Goal: Task Accomplishment & Management: Complete application form

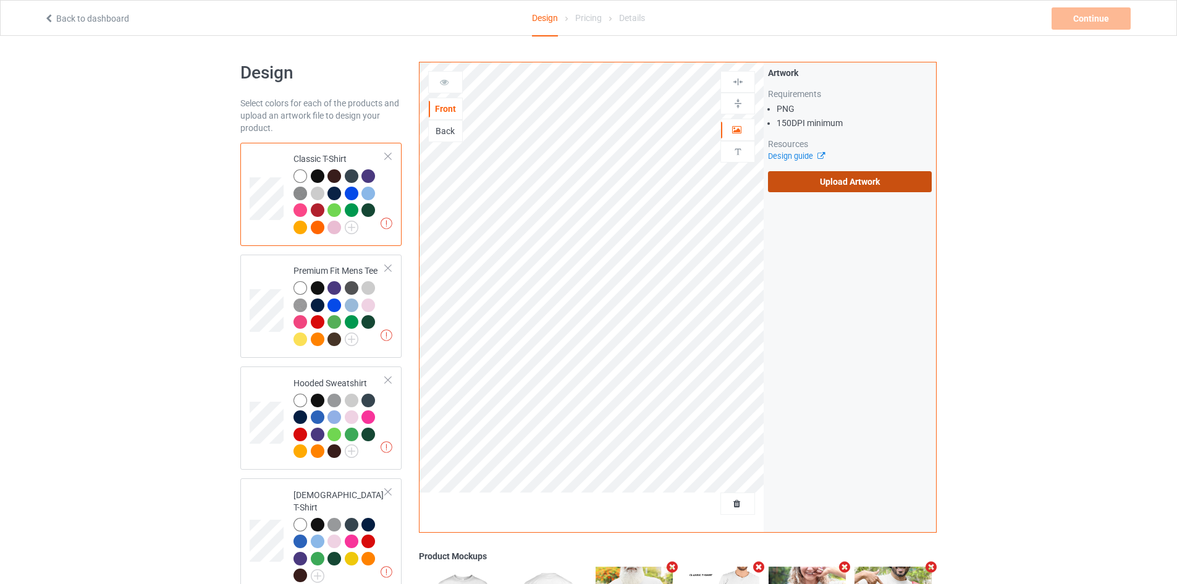
click at [838, 182] on label "Upload Artwork" at bounding box center [850, 181] width 164 height 21
click at [0, 0] on input "Upload Artwork" at bounding box center [0, 0] width 0 height 0
click at [808, 186] on label "Upload Artwork" at bounding box center [850, 181] width 164 height 21
click at [0, 0] on input "Upload Artwork" at bounding box center [0, 0] width 0 height 0
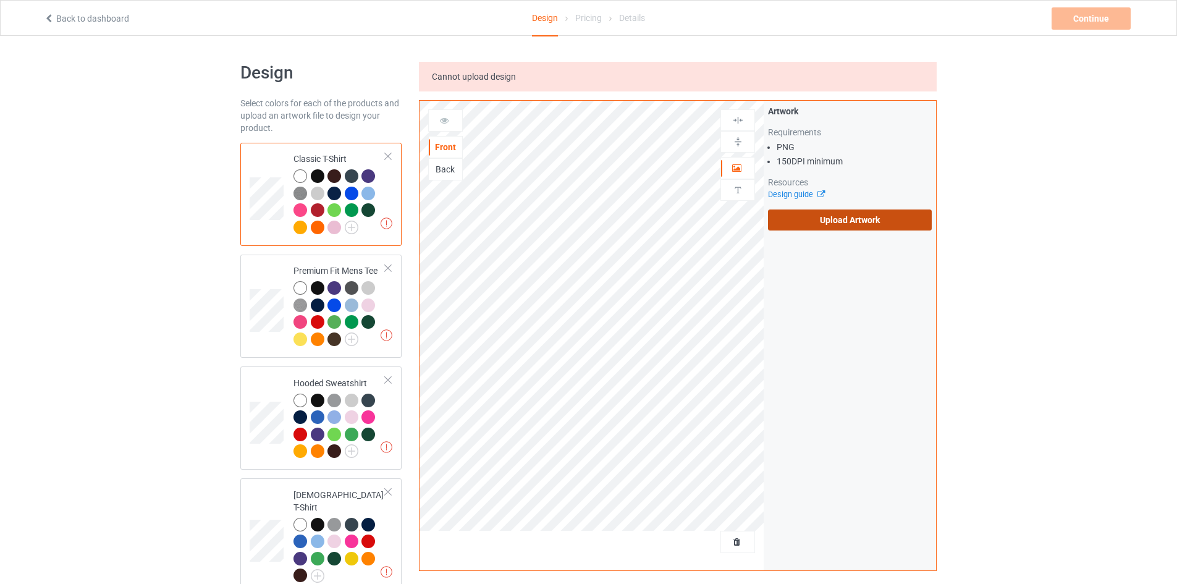
click at [822, 218] on label "Upload Artwork" at bounding box center [850, 219] width 164 height 21
click at [0, 0] on input "Upload Artwork" at bounding box center [0, 0] width 0 height 0
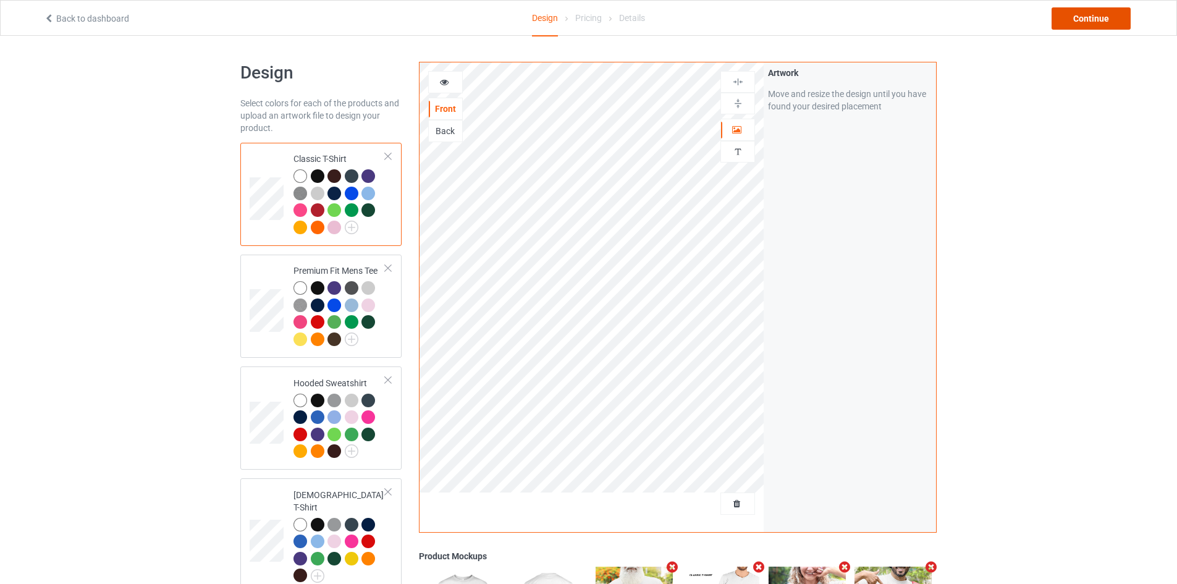
click at [1097, 19] on div "Continue" at bounding box center [1090, 18] width 79 height 22
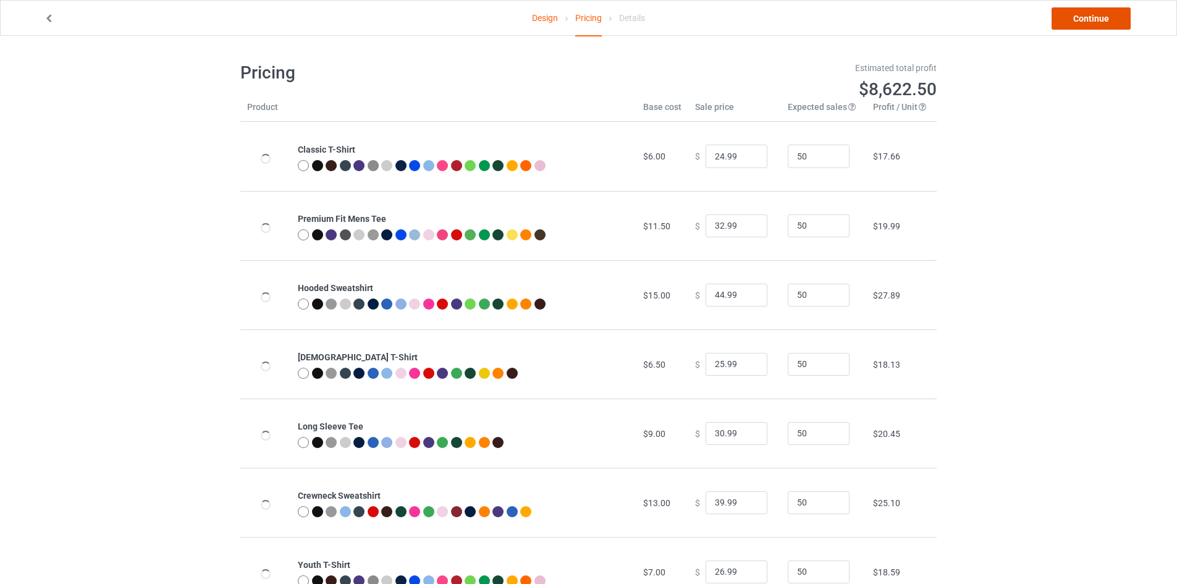
click at [1095, 23] on link "Continue" at bounding box center [1090, 18] width 79 height 22
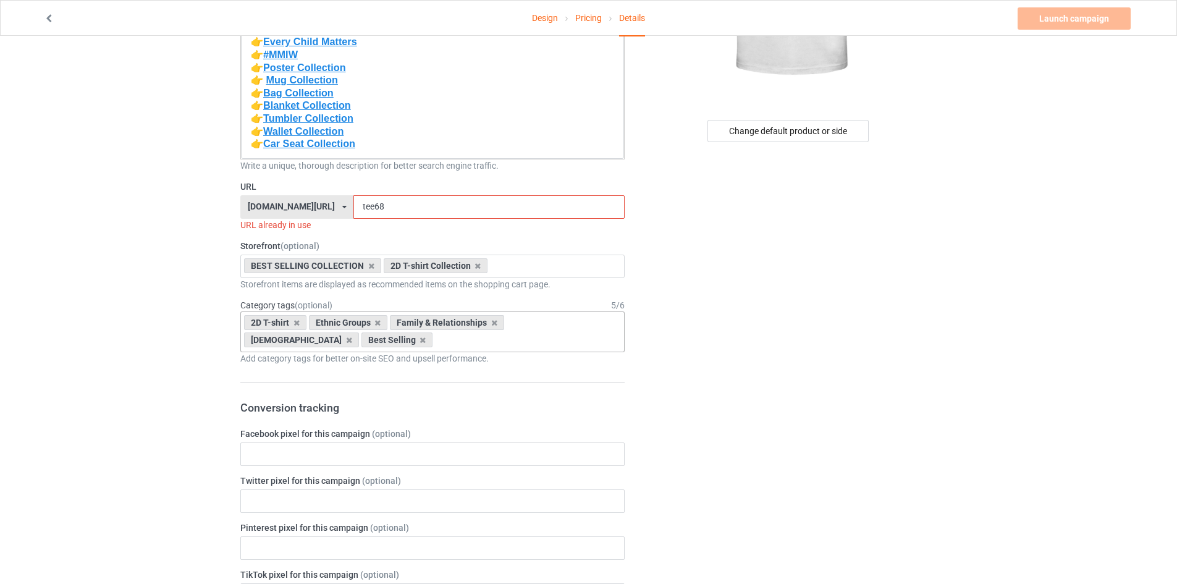
scroll to position [247, 0]
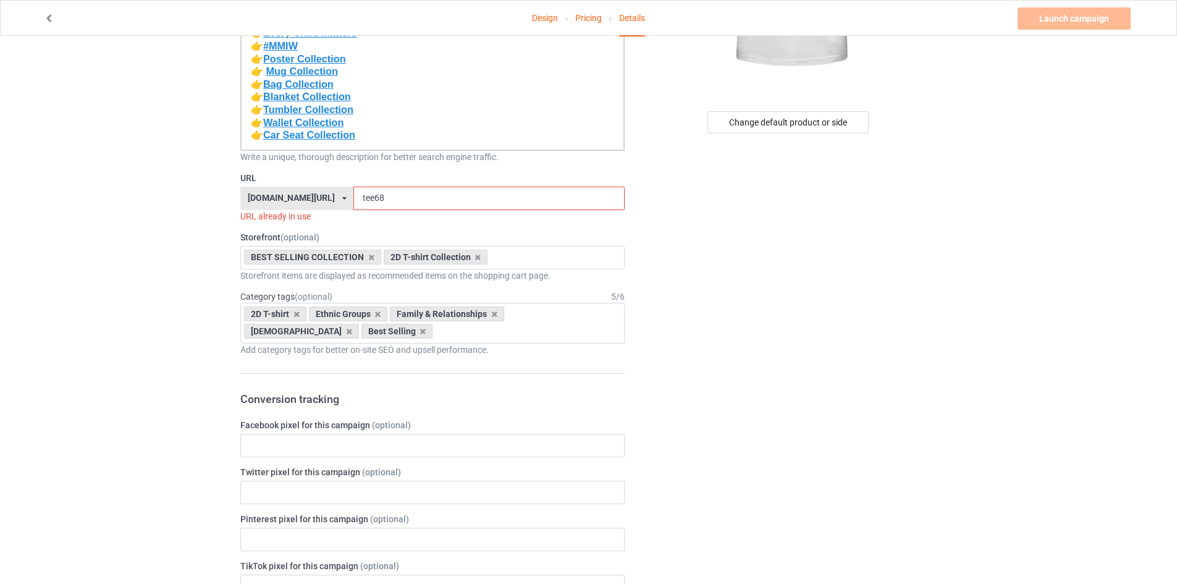
click at [440, 193] on input "tee68" at bounding box center [488, 198] width 271 height 23
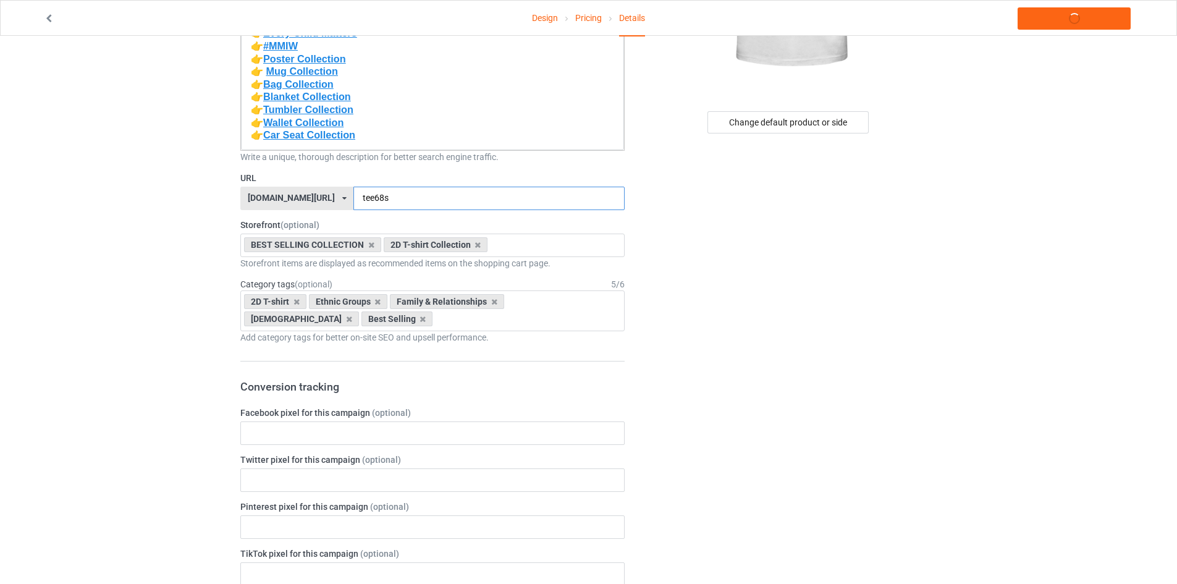
type input "tee68s"
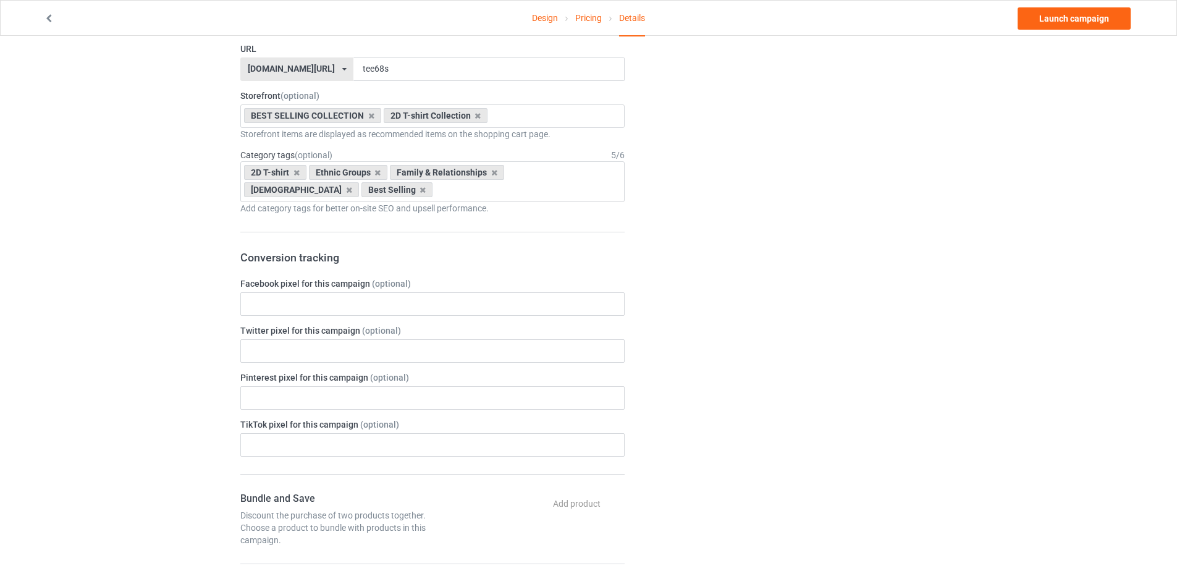
scroll to position [618, 0]
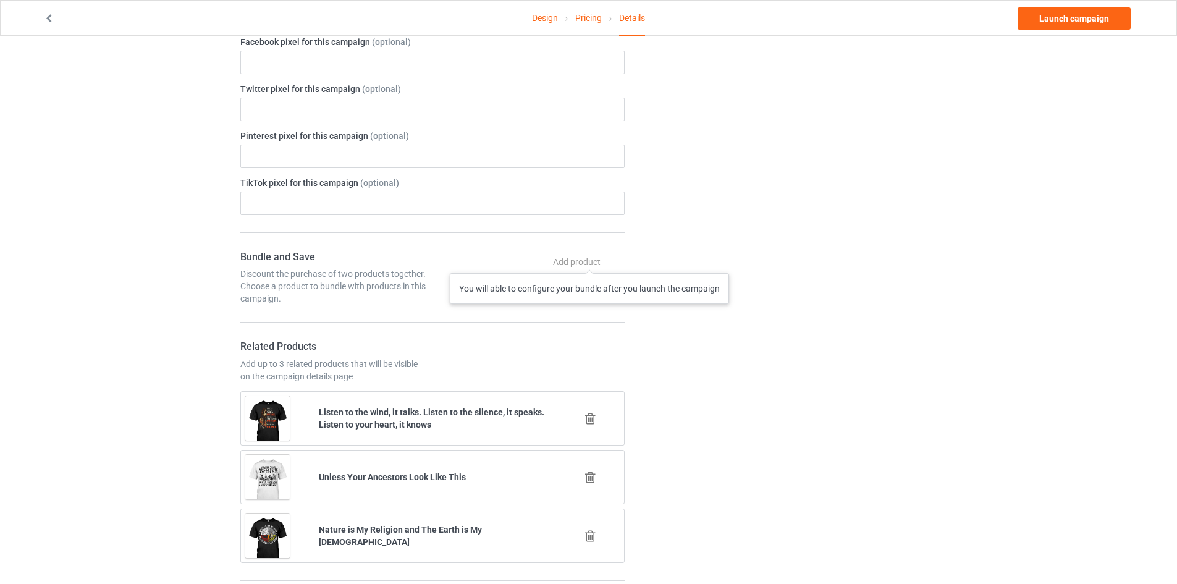
click at [592, 256] on div "Add product You will able to configure your bundle after you launch the campaign" at bounding box center [577, 262] width 93 height 22
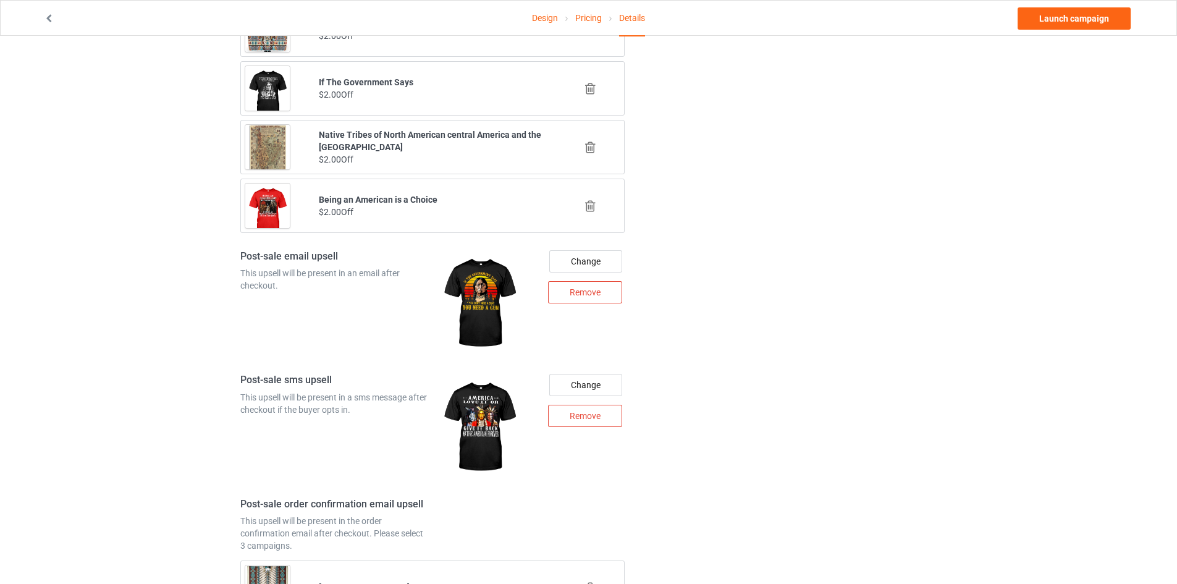
scroll to position [1135, 0]
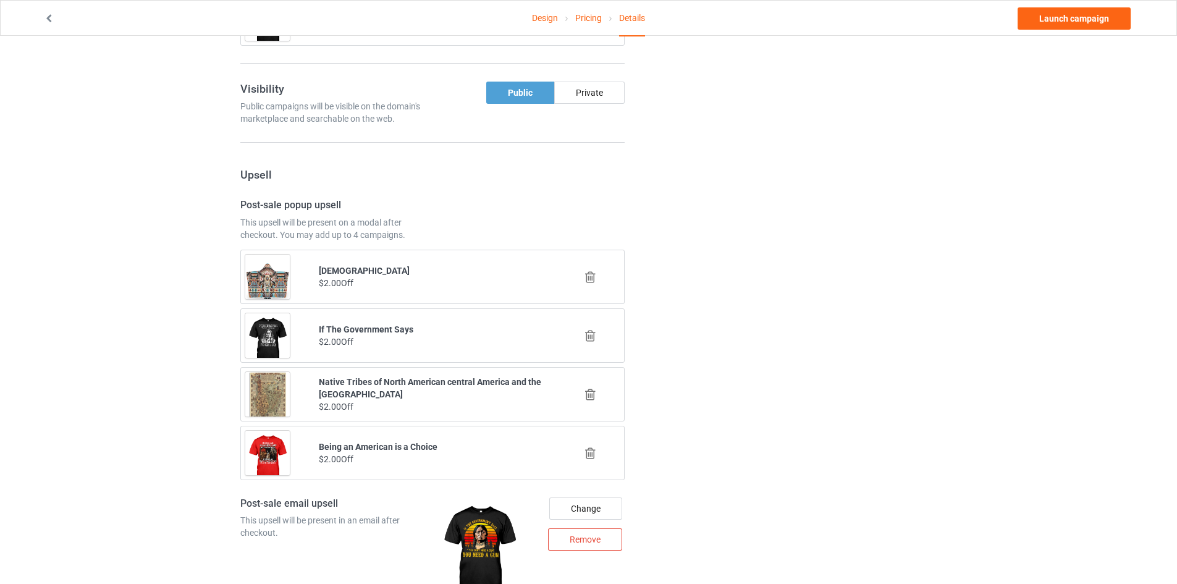
click at [592, 454] on icon at bounding box center [590, 453] width 15 height 13
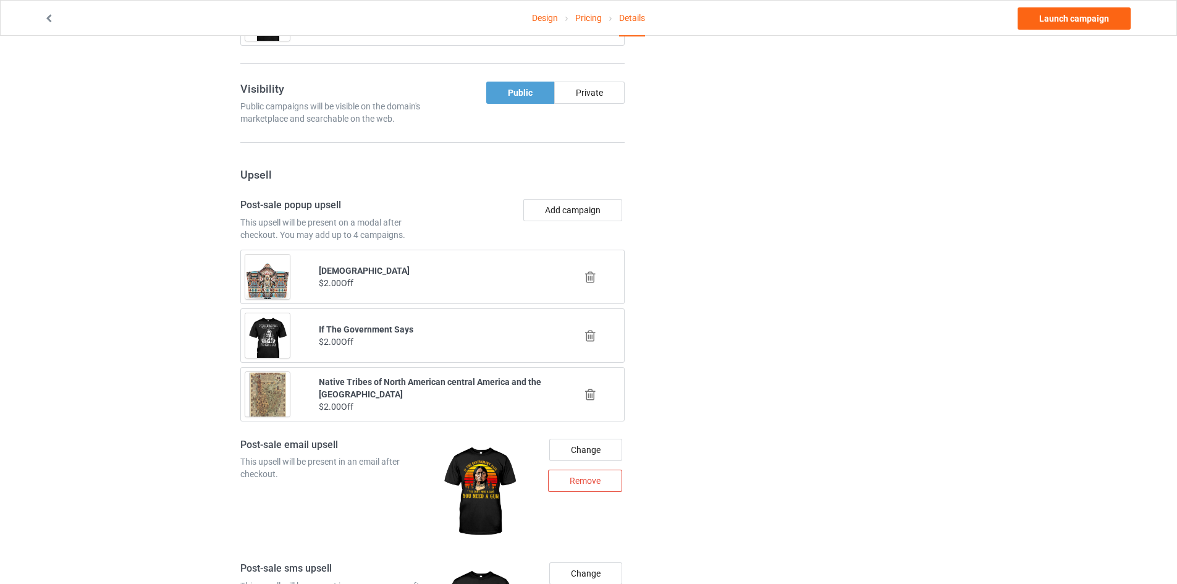
click at [591, 335] on icon at bounding box center [590, 335] width 15 height 13
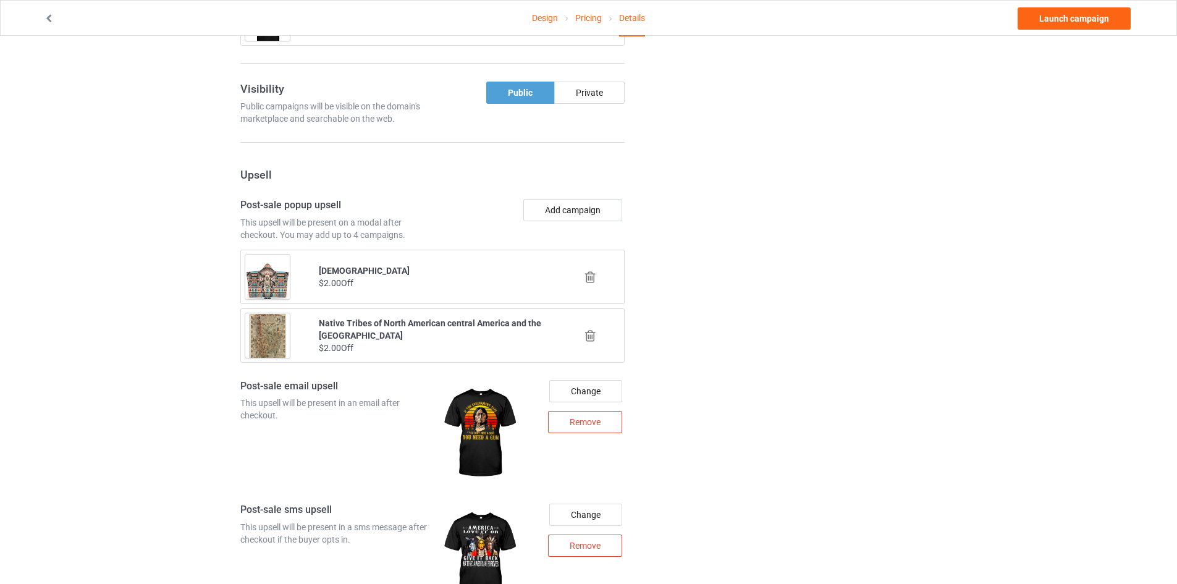
click at [589, 274] on icon at bounding box center [590, 277] width 15 height 13
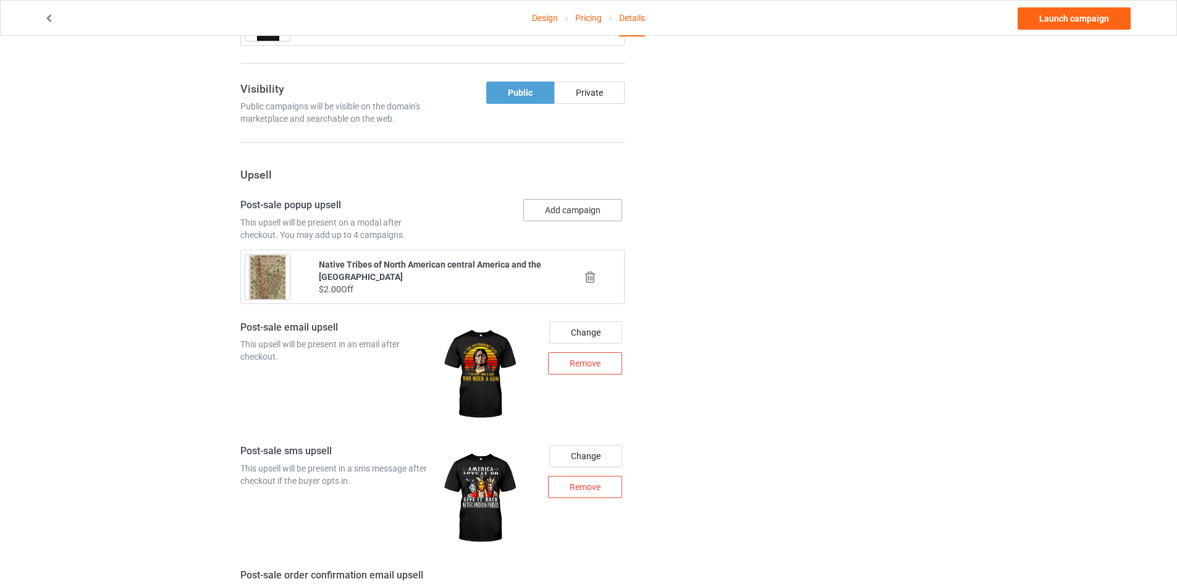
click at [576, 210] on button "Add campaign" at bounding box center [572, 210] width 99 height 22
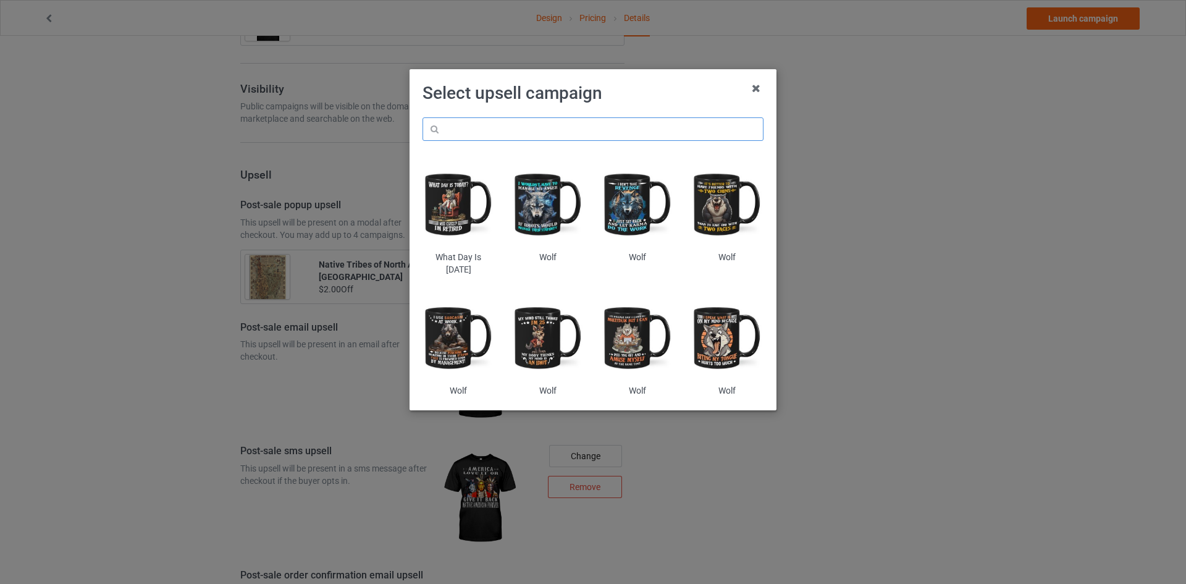
click at [633, 132] on input "text" at bounding box center [593, 128] width 341 height 23
paste input "tee68"
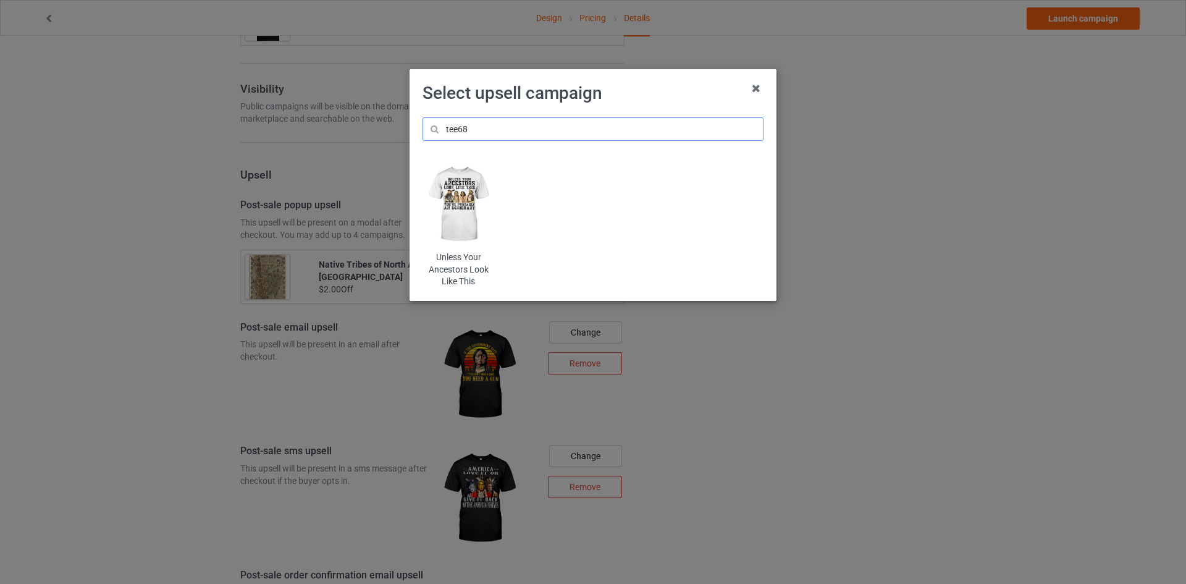
type input "tee68"
click at [463, 187] on img at bounding box center [459, 204] width 72 height 90
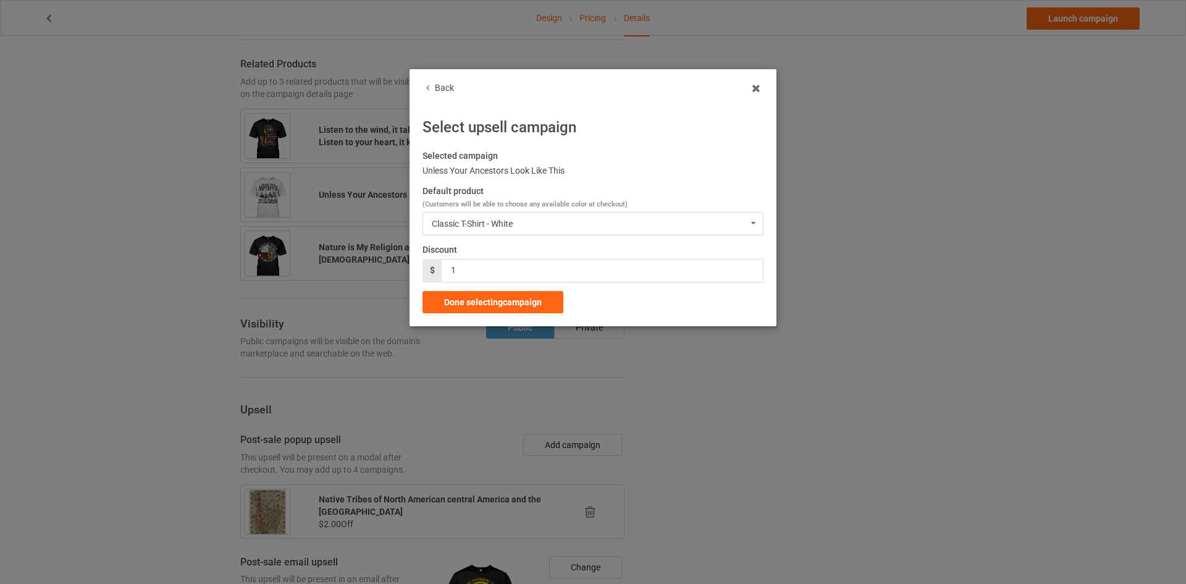
scroll to position [1135, 0]
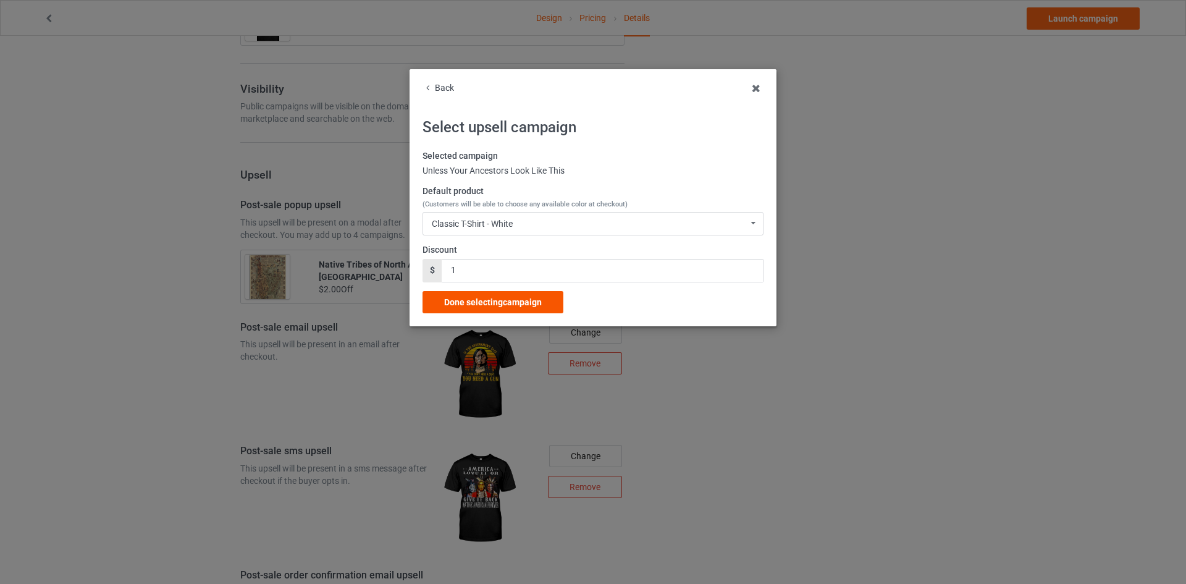
click at [511, 300] on span "Done selecting campaign" at bounding box center [493, 302] width 98 height 10
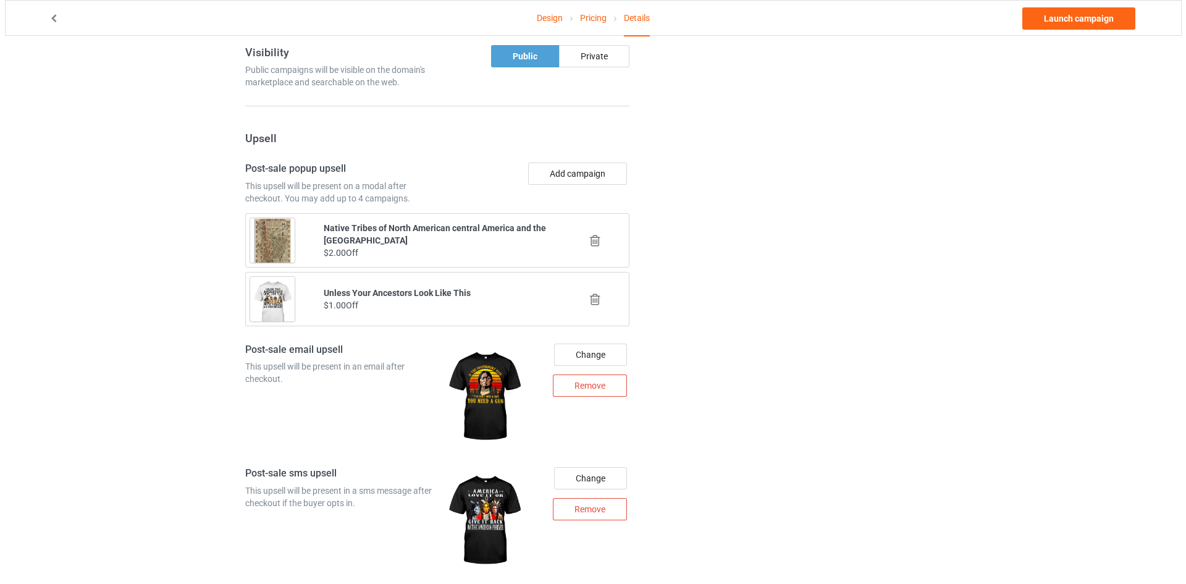
scroll to position [1150, 0]
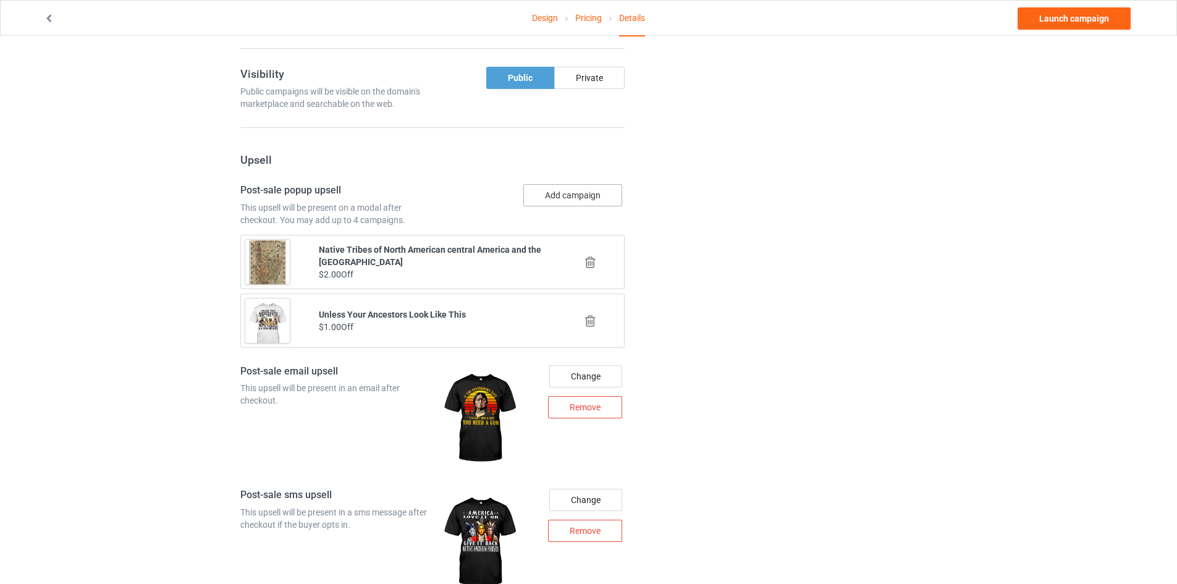
click at [590, 197] on button "Add campaign" at bounding box center [572, 195] width 99 height 22
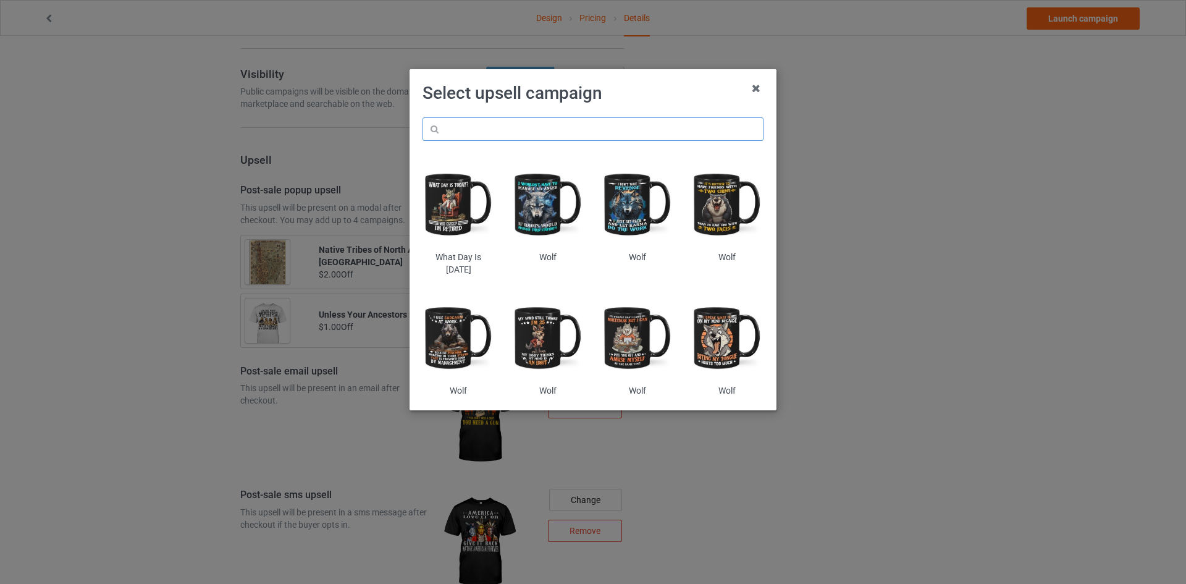
click at [594, 128] on input "text" at bounding box center [593, 128] width 341 height 23
paste input "tee220"
type input "tee220"
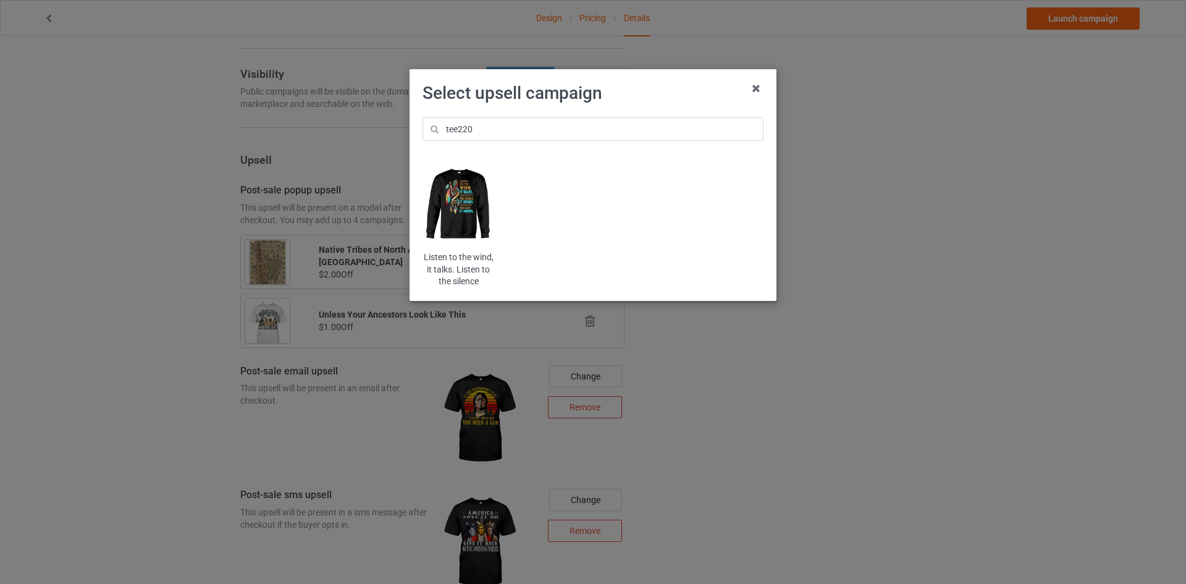
click at [473, 204] on img at bounding box center [459, 204] width 72 height 90
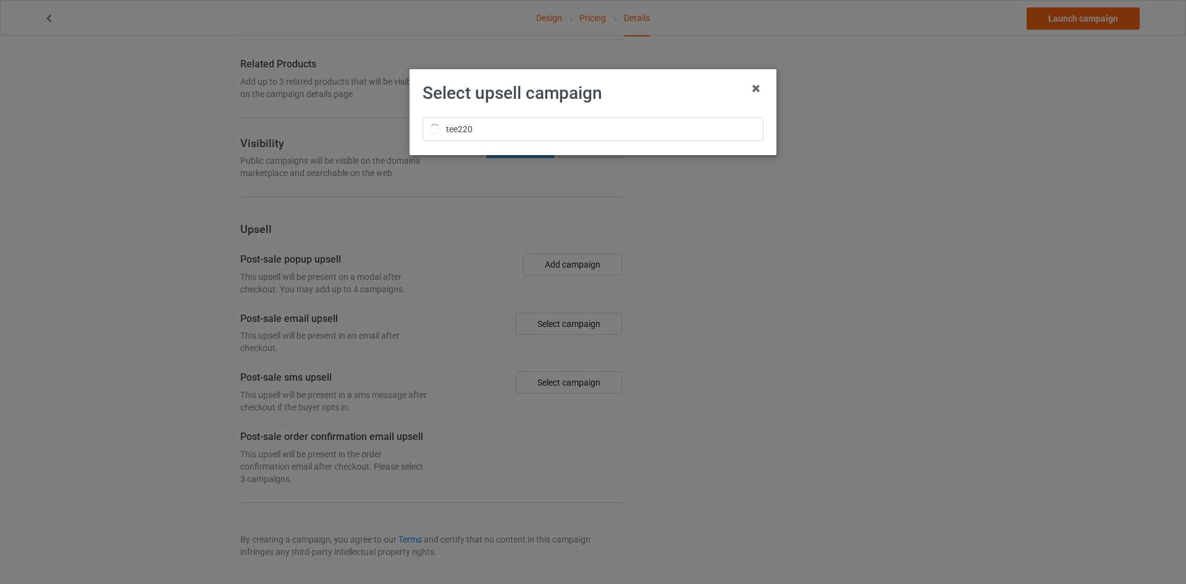
scroll to position [1150, 0]
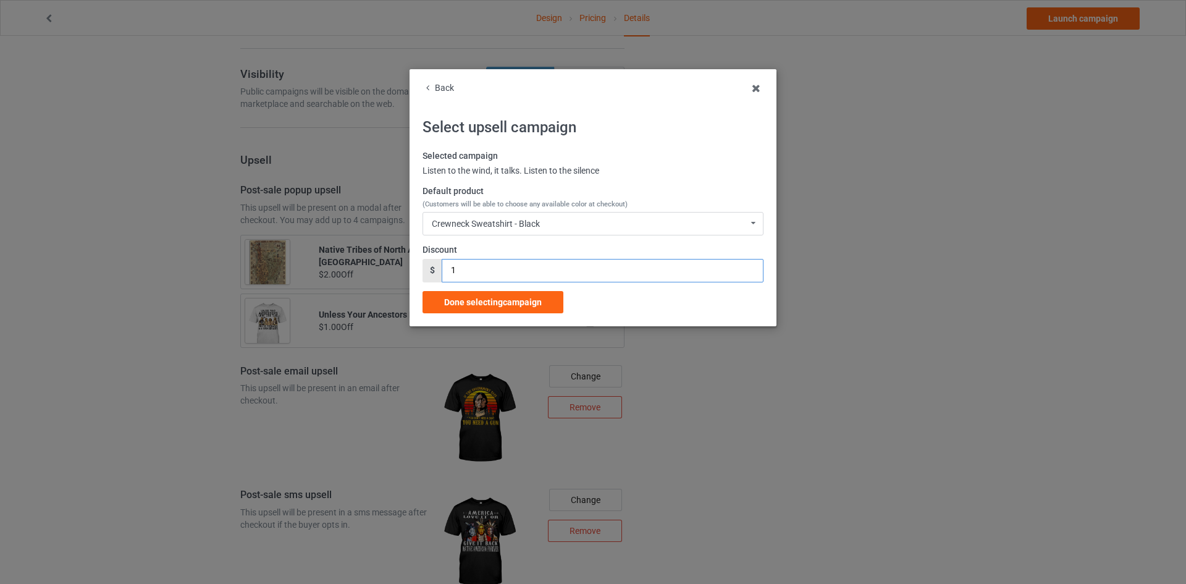
drag, startPoint x: 489, startPoint y: 272, endPoint x: 418, endPoint y: 270, distance: 70.5
click at [418, 270] on div "Back Select upsell campaign Selected campaign Listen to the wind, it talks. Lis…" at bounding box center [593, 197] width 367 height 257
type input "2"
drag, startPoint x: 546, startPoint y: 306, endPoint x: 558, endPoint y: 305, distance: 11.8
click at [546, 305] on div "Done selecting campaign" at bounding box center [493, 302] width 141 height 22
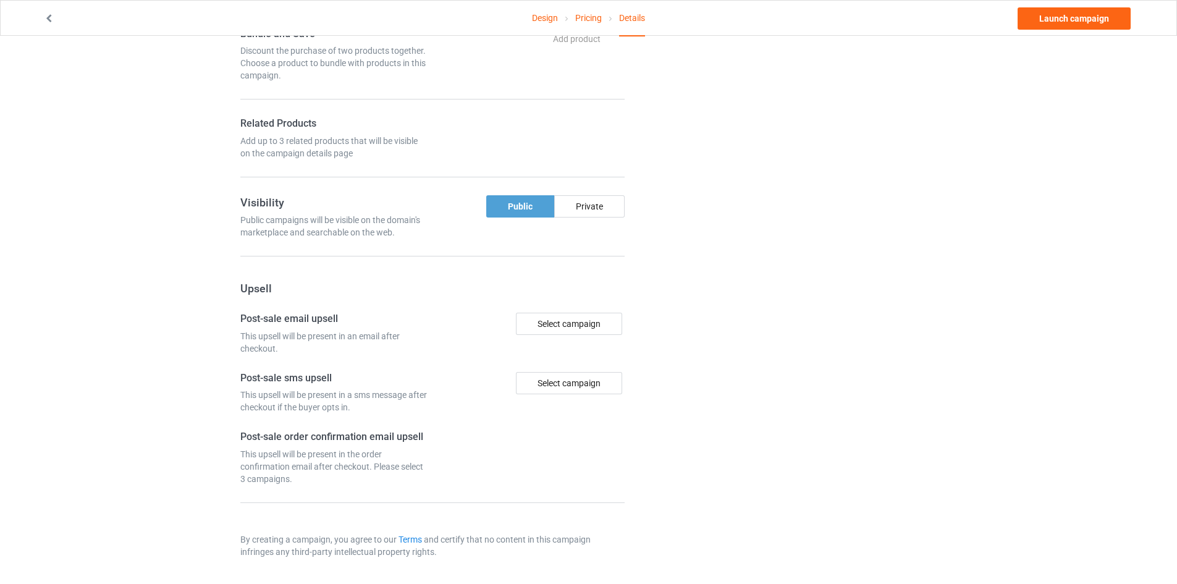
drag, startPoint x: 773, startPoint y: 310, endPoint x: 779, endPoint y: 310, distance: 6.2
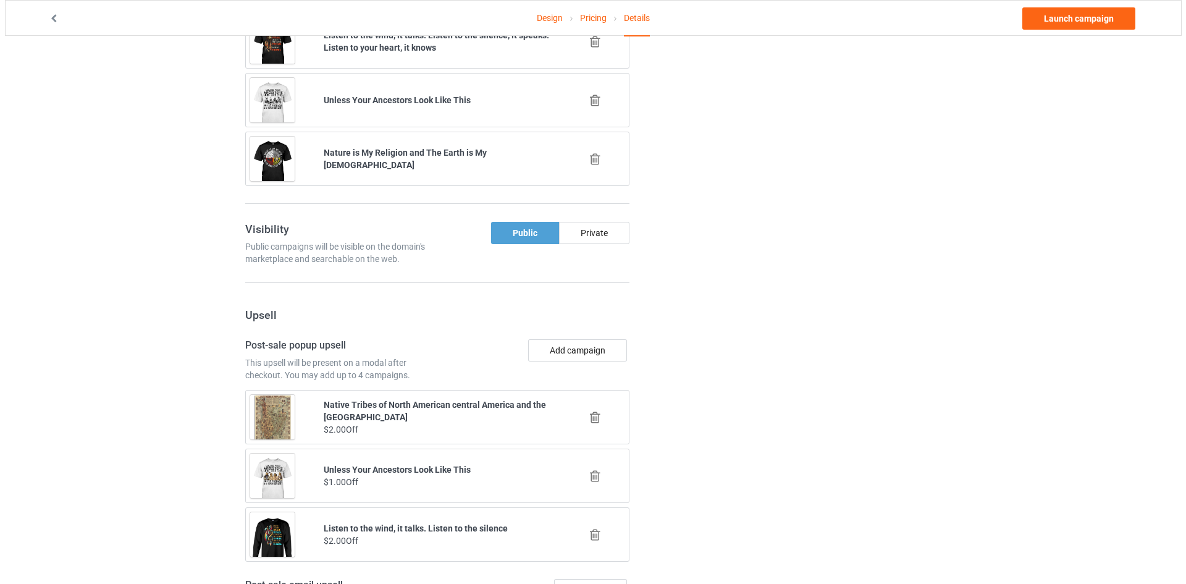
scroll to position [1026, 0]
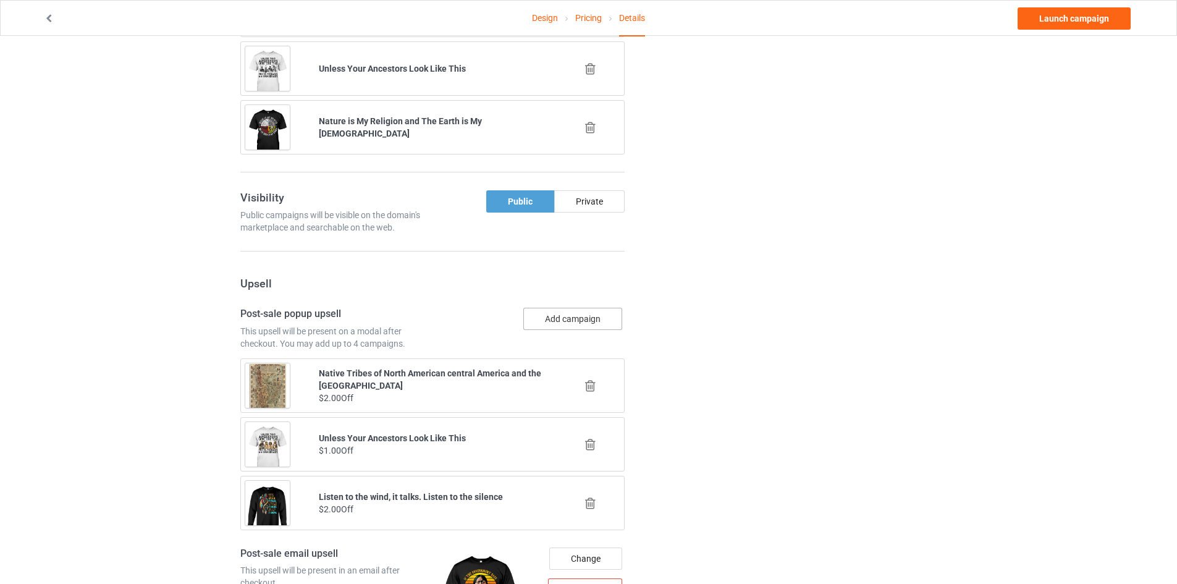
click at [575, 319] on button "Add campaign" at bounding box center [572, 319] width 99 height 22
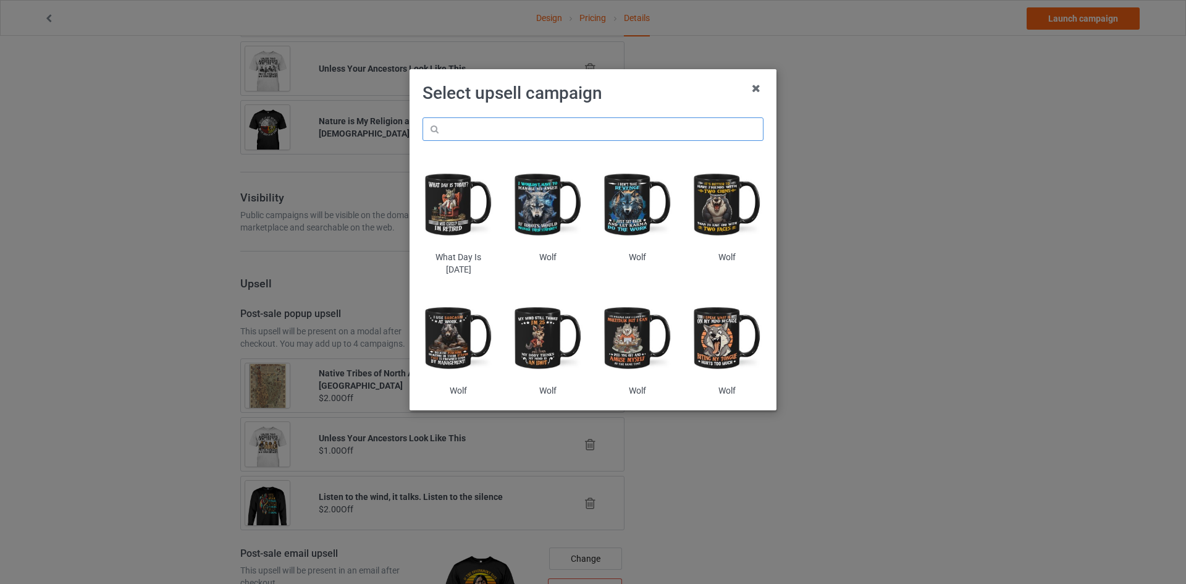
click at [592, 122] on input "text" at bounding box center [593, 128] width 341 height 23
paste input "tee55"
type input "tee55"
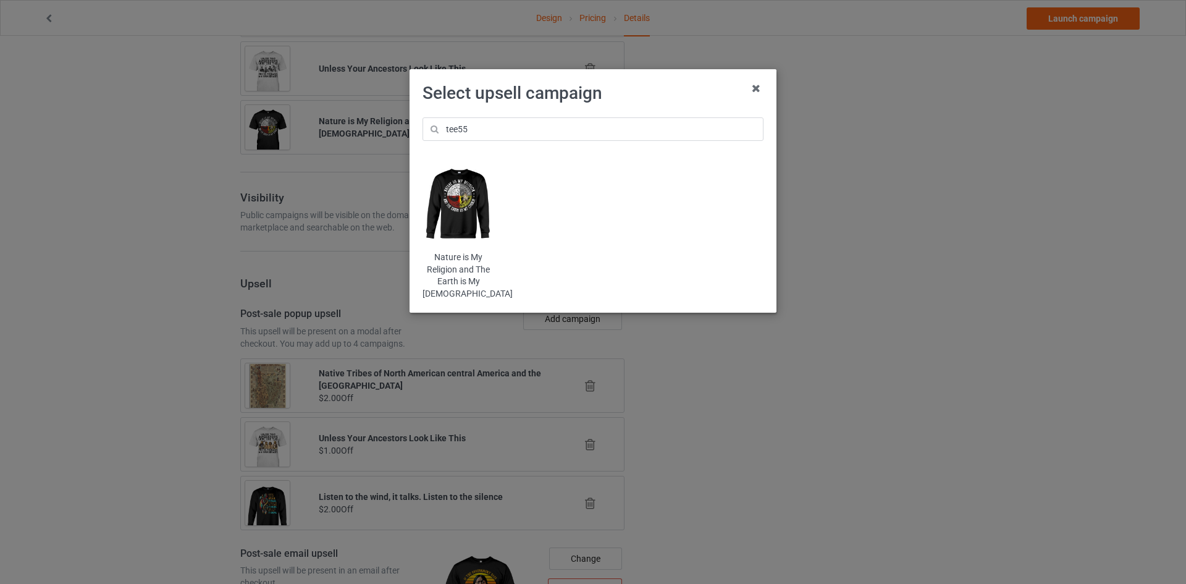
click at [473, 221] on img at bounding box center [459, 204] width 72 height 90
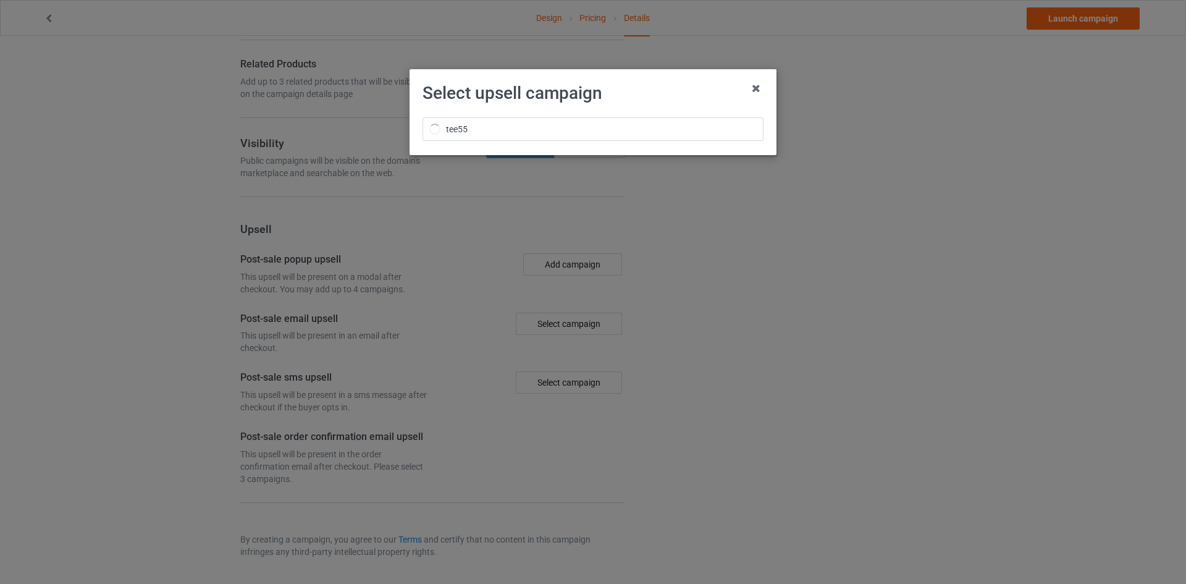
scroll to position [1026, 0]
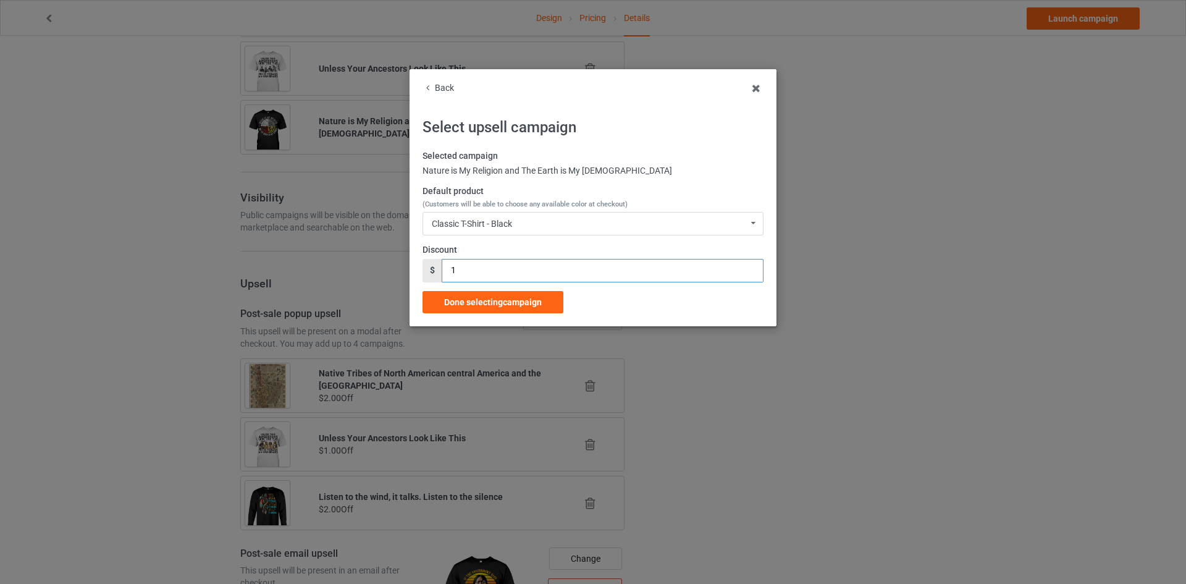
click at [476, 268] on input "1" at bounding box center [602, 270] width 321 height 23
type input "02"
click at [505, 304] on span "Done selecting campaign" at bounding box center [493, 302] width 98 height 10
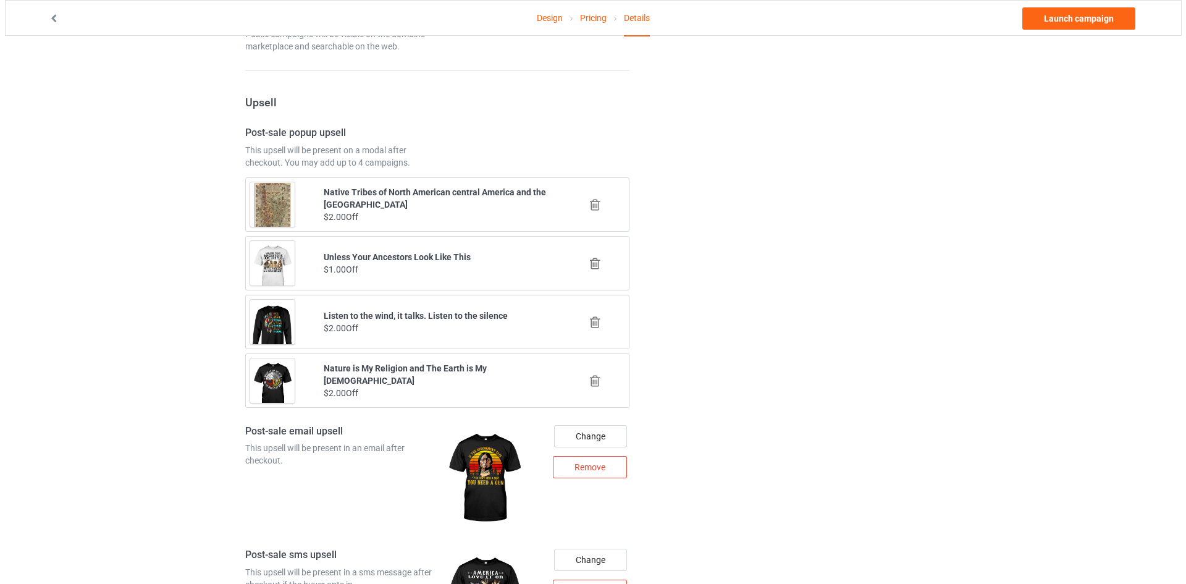
scroll to position [1382, 0]
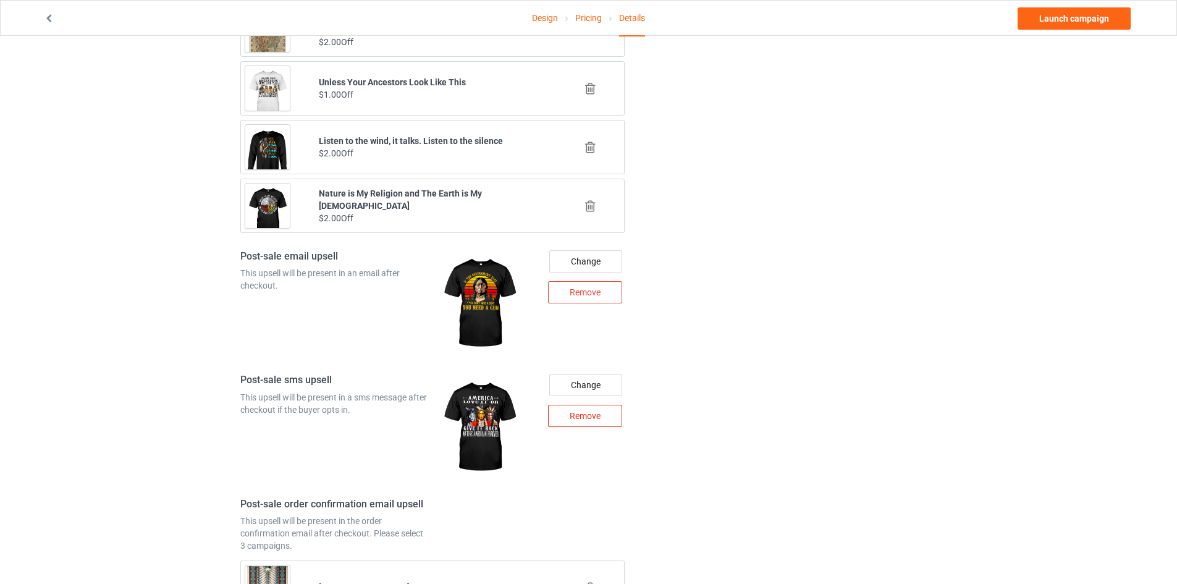
click at [597, 408] on div "Remove" at bounding box center [585, 416] width 74 height 22
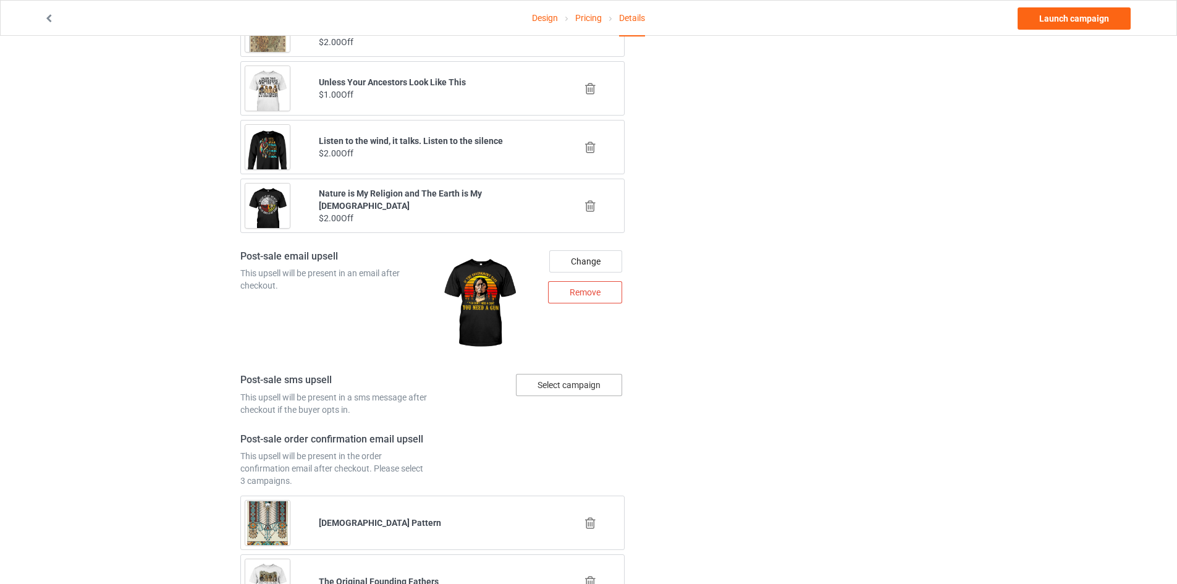
click at [587, 389] on div "Select campaign" at bounding box center [569, 385] width 106 height 22
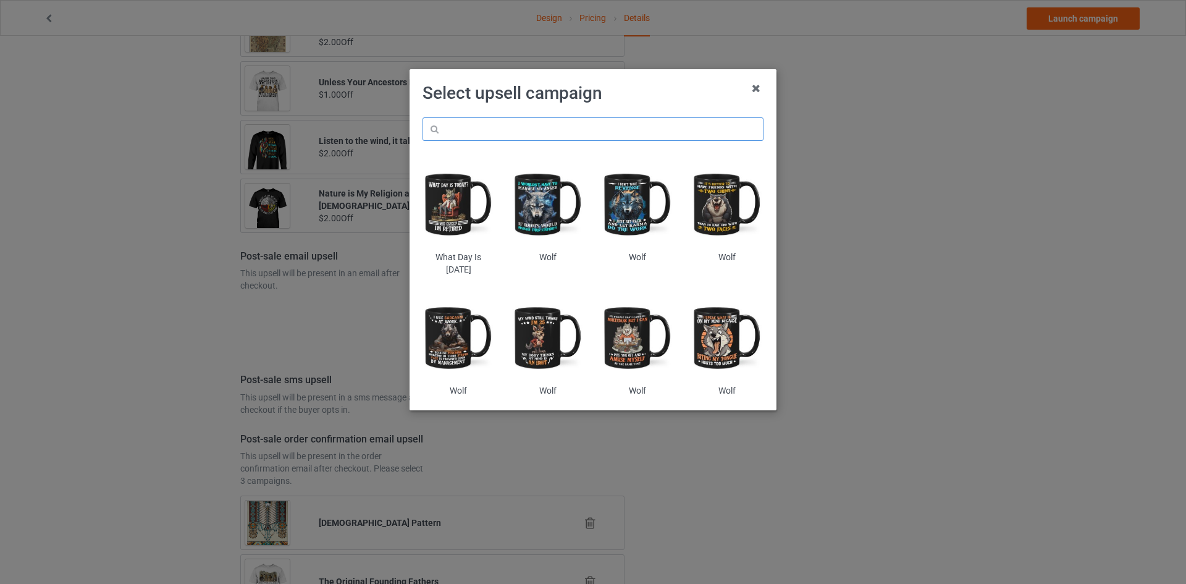
click at [576, 126] on input "text" at bounding box center [593, 128] width 341 height 23
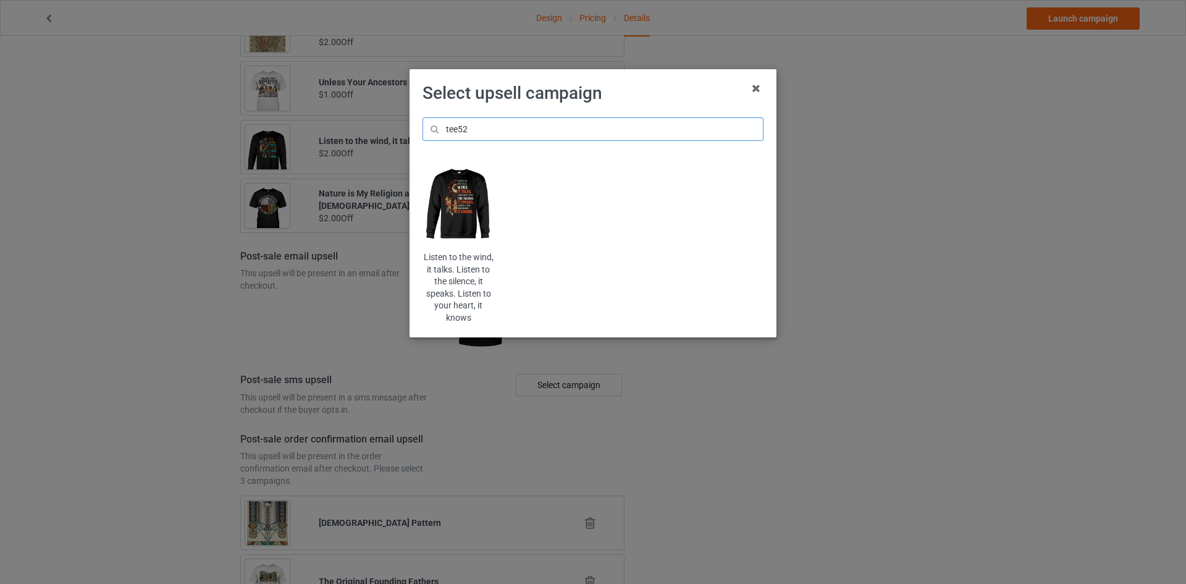
type input "tee52"
click at [476, 201] on img at bounding box center [459, 204] width 72 height 90
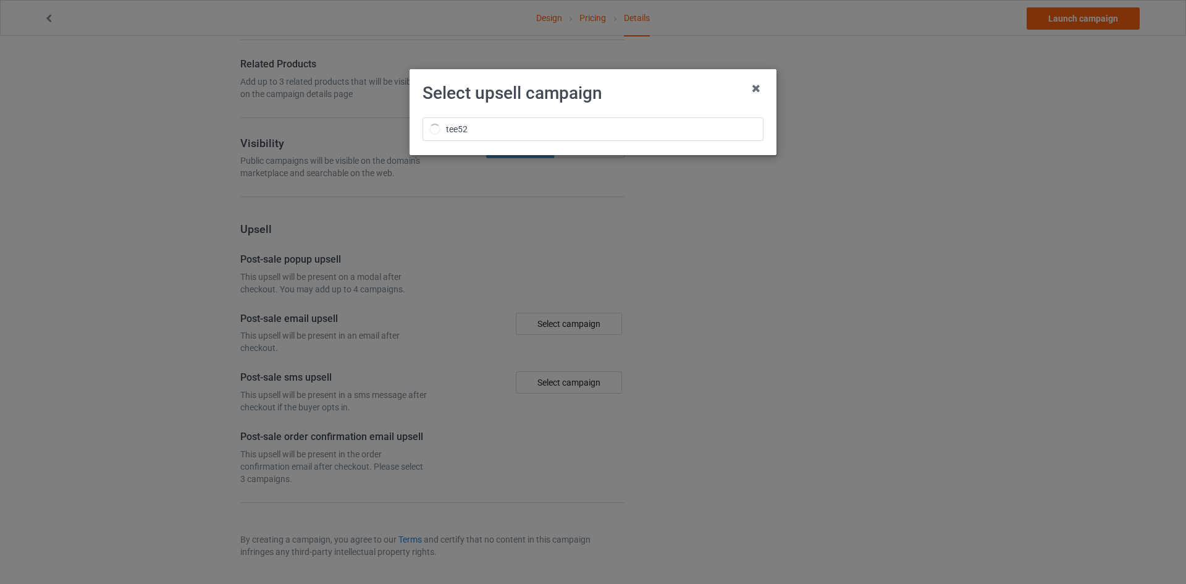
scroll to position [900, 0]
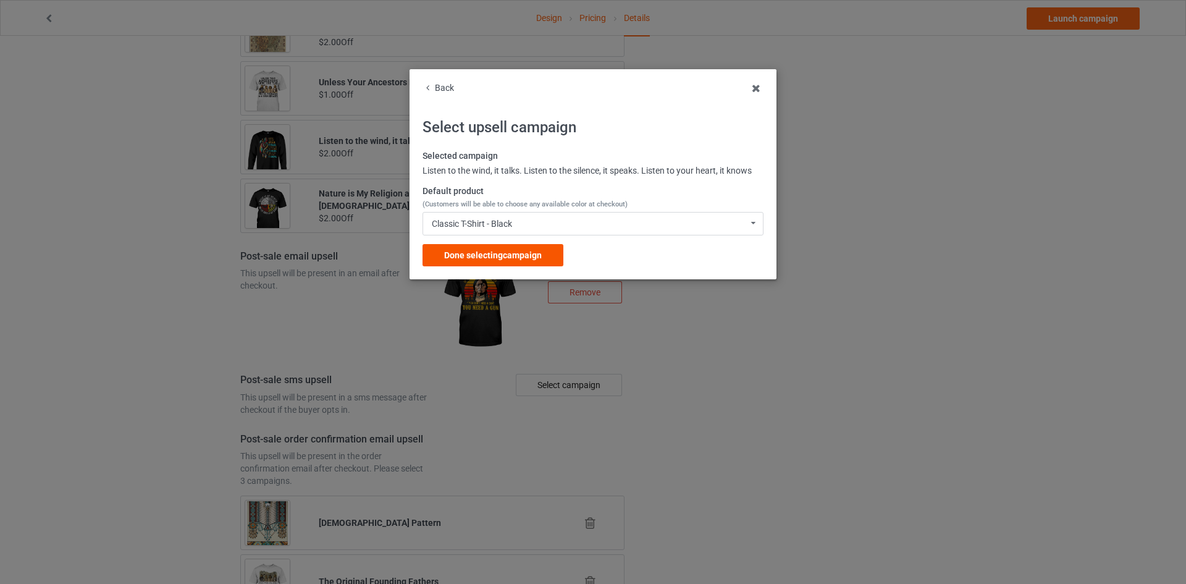
click at [534, 253] on span "Done selecting campaign" at bounding box center [493, 255] width 98 height 10
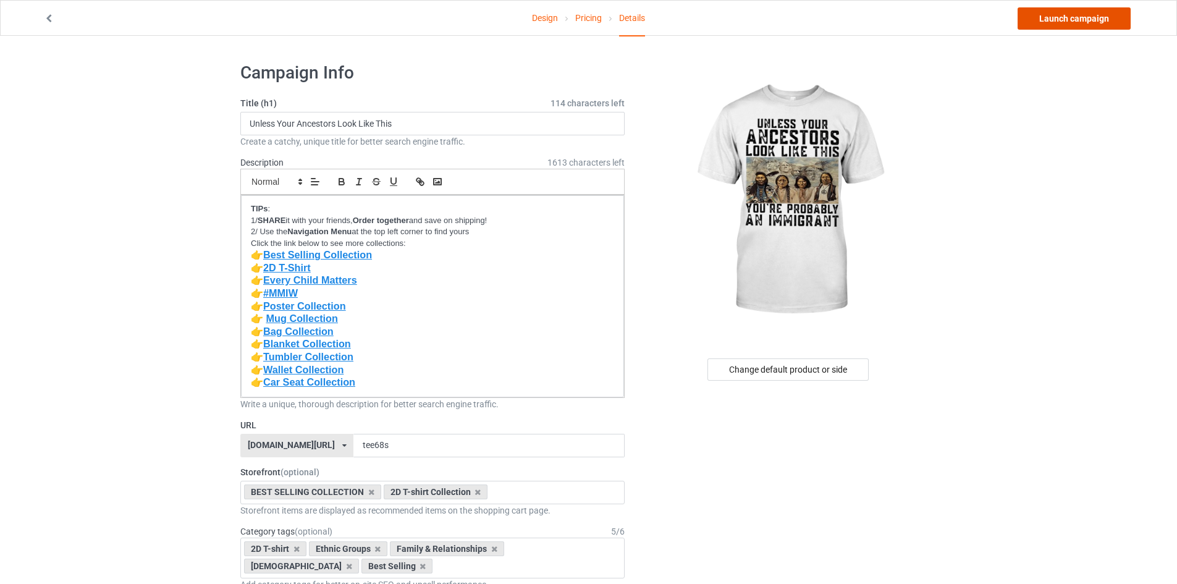
click at [1069, 18] on link "Launch campaign" at bounding box center [1074, 18] width 113 height 22
